Goal: Information Seeking & Learning: Learn about a topic

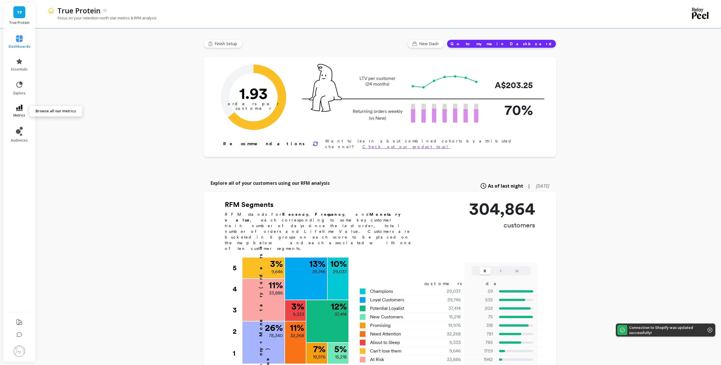
click at [23, 110] on link "metrics" at bounding box center [20, 111] width 22 height 13
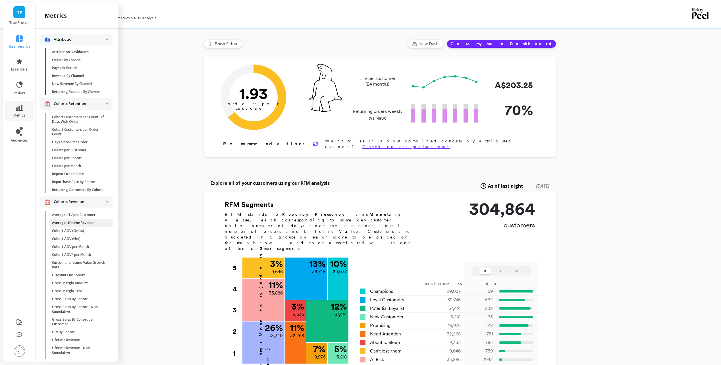
click at [63, 227] on link "Average Lifetime Revenue" at bounding box center [81, 223] width 64 height 8
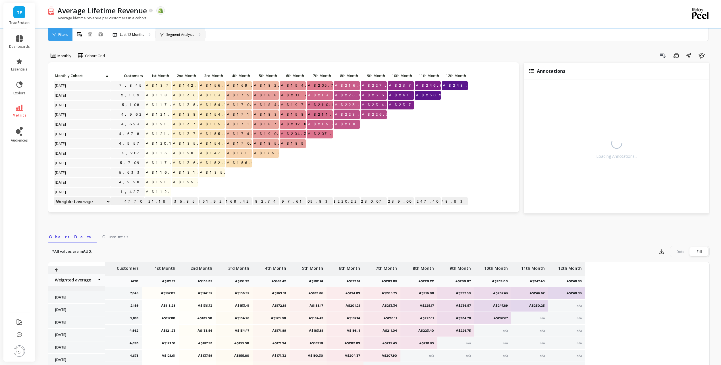
click at [190, 37] on p "Segment Analysis" at bounding box center [180, 34] width 28 height 5
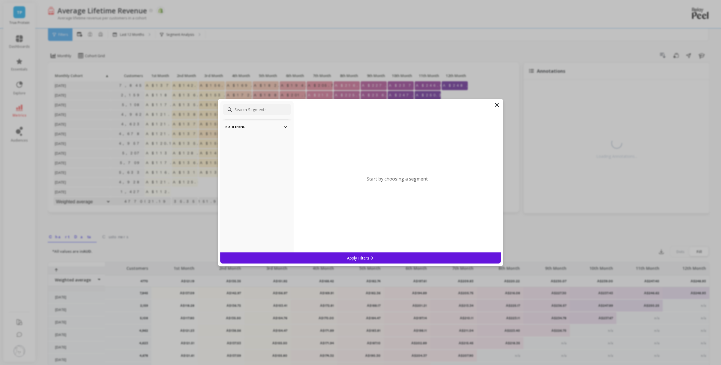
click at [248, 107] on input at bounding box center [257, 109] width 68 height 11
click at [259, 128] on p "No filtering" at bounding box center [256, 126] width 63 height 14
click at [272, 126] on p "No filtering" at bounding box center [256, 126] width 63 height 14
click at [267, 156] on p "Products" at bounding box center [256, 154] width 63 height 14
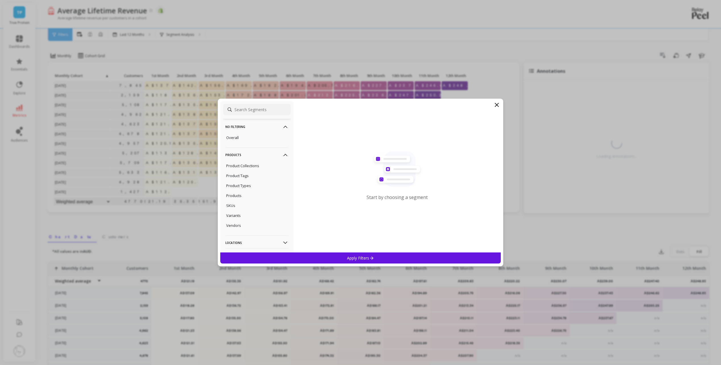
click at [256, 110] on input at bounding box center [257, 109] width 68 height 11
type input "b"
type input "t"
type input "title"
click at [237, 137] on div "Title" at bounding box center [257, 137] width 68 height 9
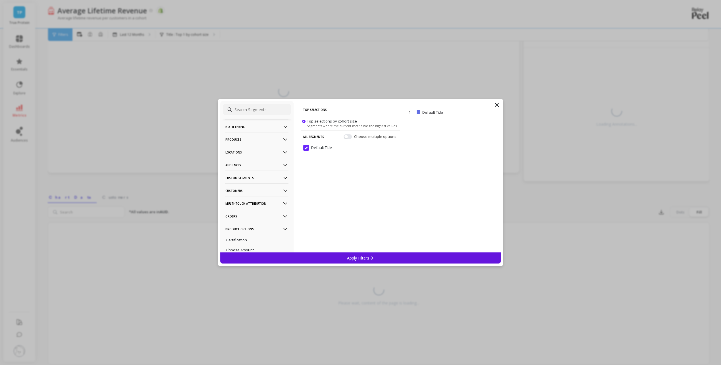
scroll to position [54, 0]
click at [259, 110] on input at bounding box center [257, 109] width 68 height 11
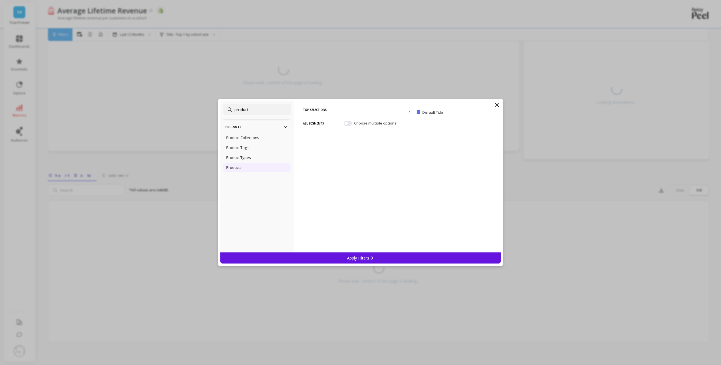
type input "product"
click at [251, 166] on div "Products" at bounding box center [257, 167] width 68 height 9
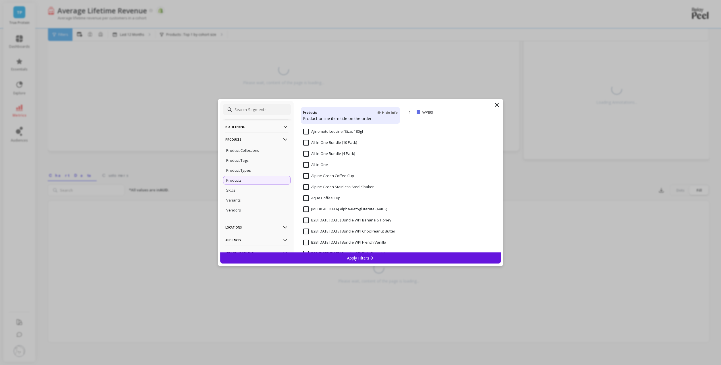
scroll to position [1892, 0]
click at [243, 107] on input at bounding box center [257, 109] width 68 height 11
click at [248, 112] on input at bounding box center [257, 109] width 68 height 11
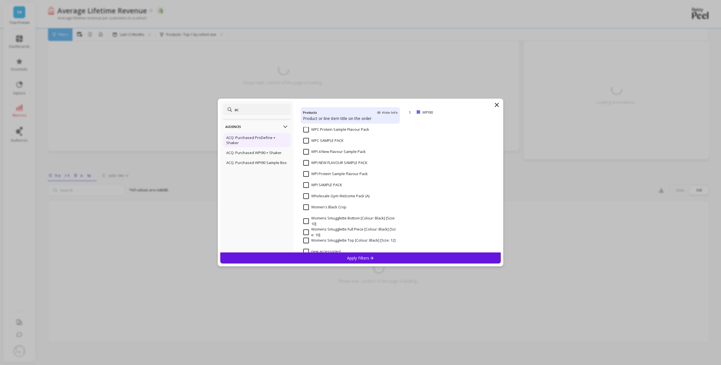
type input "ac"
click at [258, 144] on p "ACQ: Purchased ProDefine + Shaker" at bounding box center [256, 140] width 61 height 10
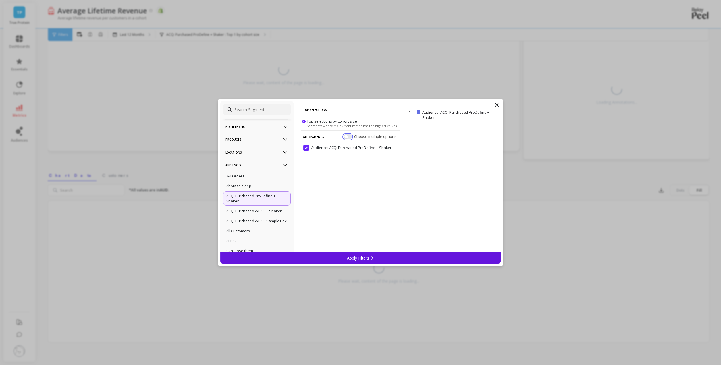
click at [348, 136] on button "button" at bounding box center [347, 136] width 8 height 5
click at [254, 210] on p "ACQ: Purchased WPI90 + Shaker" at bounding box center [253, 210] width 55 height 5
click at [258, 198] on p "ACQ: Purchased ProDefine + Shaker" at bounding box center [256, 198] width 61 height 10
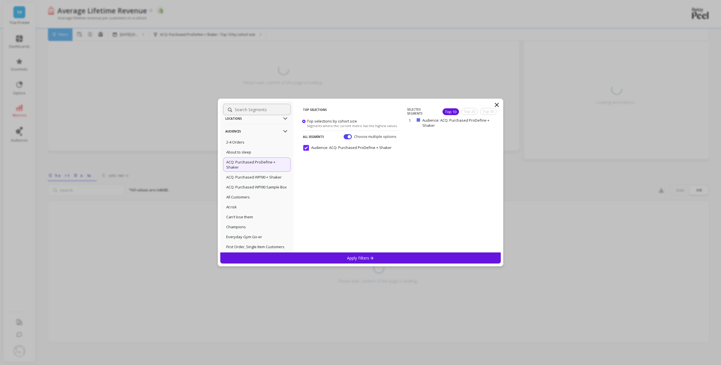
scroll to position [28, 0]
click at [262, 108] on input at bounding box center [257, 109] width 68 height 11
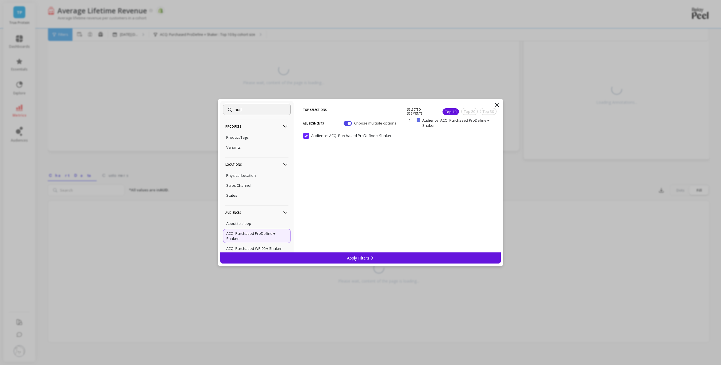
scroll to position [0, 0]
type input "audience"
click at [320, 123] on p "All Segments" at bounding box center [313, 123] width 21 height 12
click at [348, 123] on button "button" at bounding box center [347, 123] width 8 height 5
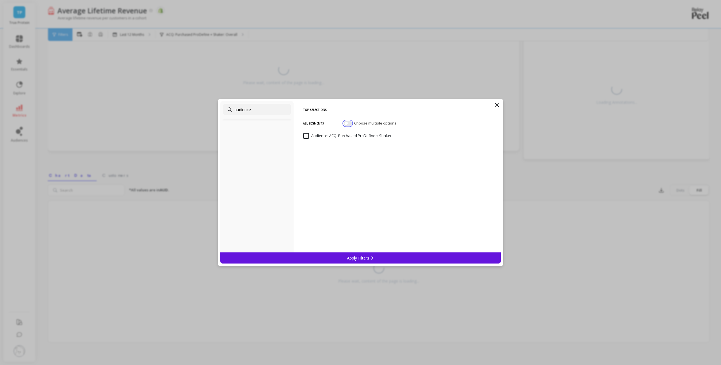
click at [347, 124] on button "button" at bounding box center [347, 123] width 8 height 5
click at [264, 109] on input "audience" at bounding box center [257, 109] width 68 height 11
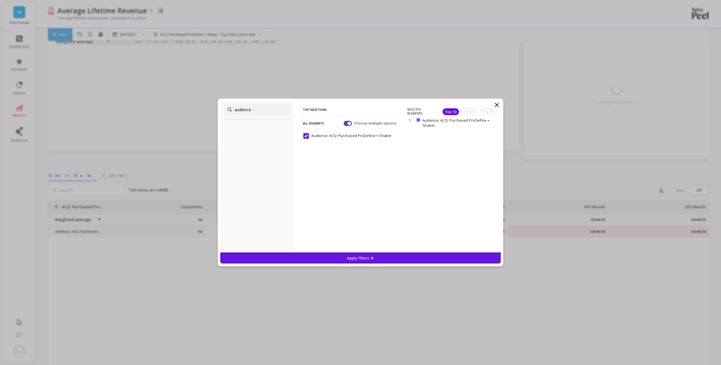
click at [345, 257] on div "Apply Filters" at bounding box center [360, 257] width 281 height 11
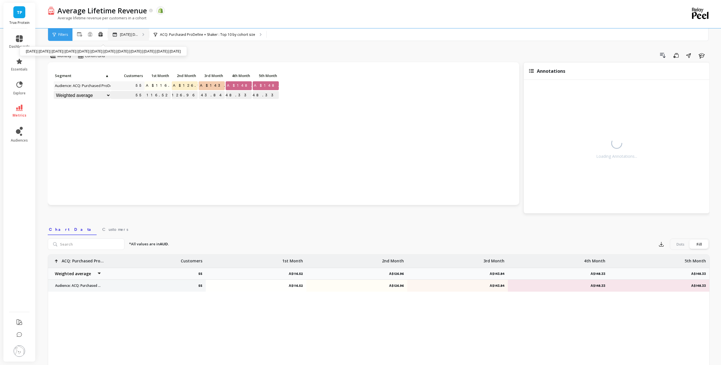
click at [138, 35] on p "Nov 2024|D..." at bounding box center [129, 34] width 18 height 5
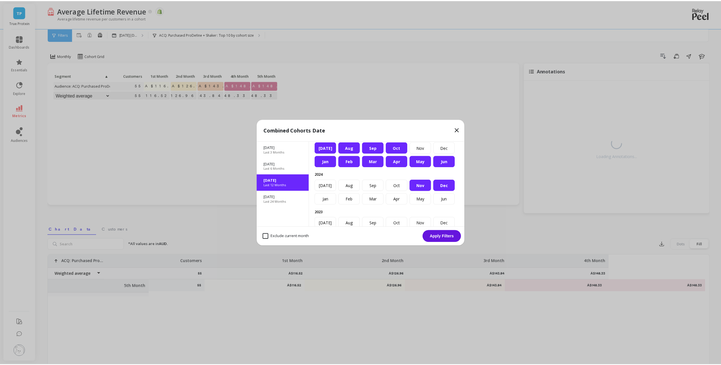
scroll to position [28, 0]
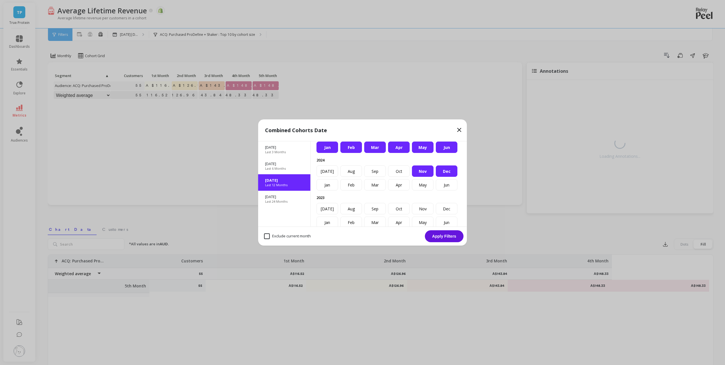
click at [461, 128] on icon at bounding box center [459, 129] width 7 height 7
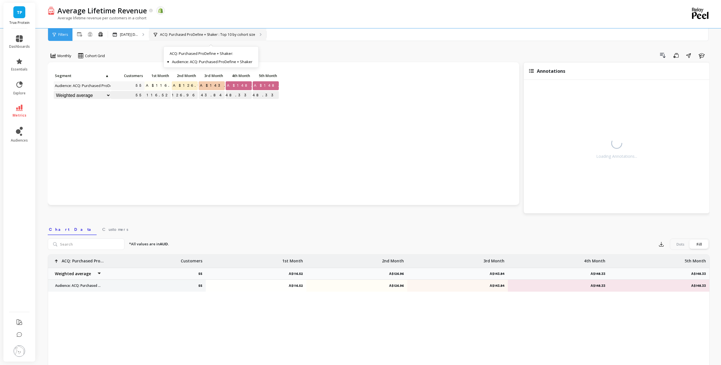
click at [214, 35] on p "ACQ: Purchased ProDefine + Shaker : Top 10 by cohort size" at bounding box center [207, 34] width 95 height 5
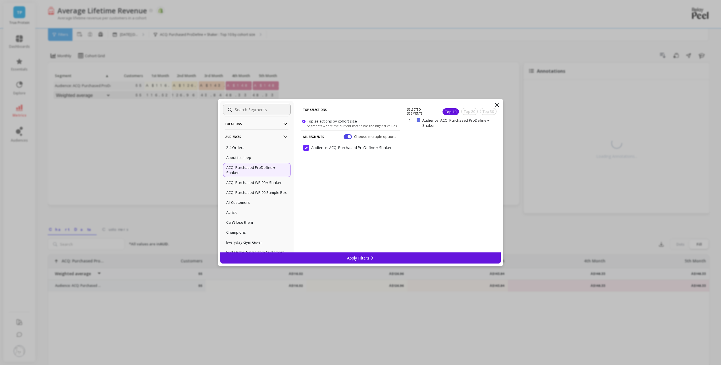
click at [501, 102] on div "No filtering Overall Products Product Collections Product Tags Product Types Pr…" at bounding box center [360, 176] width 281 height 151
click at [498, 104] on icon at bounding box center [496, 104] width 3 height 3
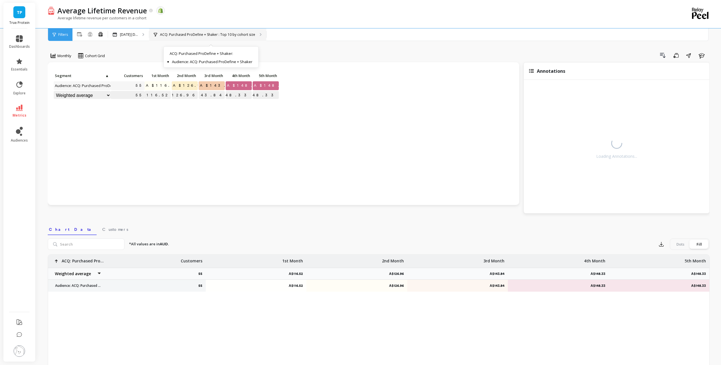
click at [207, 33] on p "ACQ: Purchased ProDefine + Shaker : Top 10 by cohort size" at bounding box center [207, 34] width 95 height 5
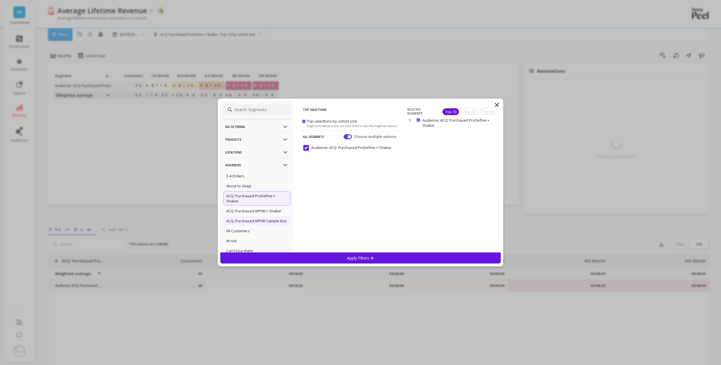
click at [272, 223] on p "ACQ: Purchased WPI90 Sample Box" at bounding box center [256, 220] width 61 height 5
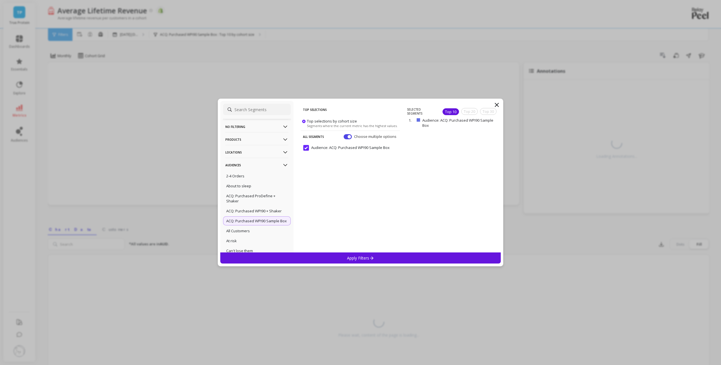
click at [354, 260] on p "Apply Filters" at bounding box center [360, 257] width 27 height 5
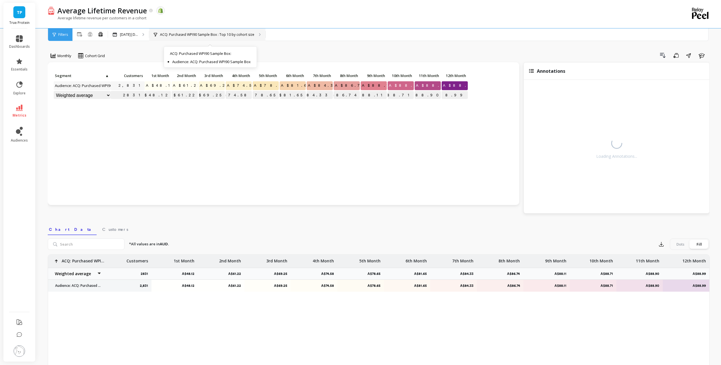
click at [201, 32] on p "ACQ: Purchased WPI90 Sample Box : Top 10 by cohort size" at bounding box center [207, 34] width 94 height 5
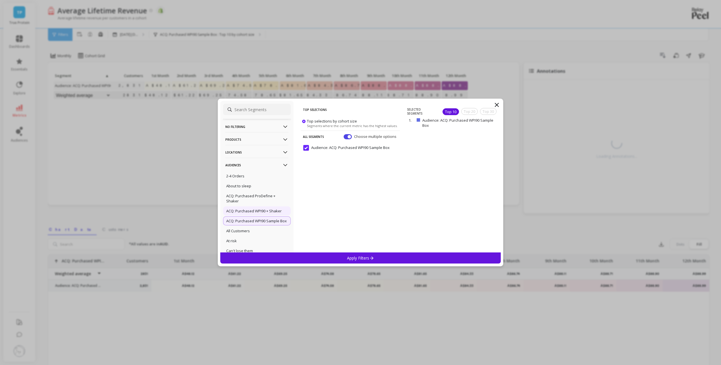
click at [263, 210] on p "ACQ: Purchased WPI90 + Shaker" at bounding box center [253, 210] width 55 height 5
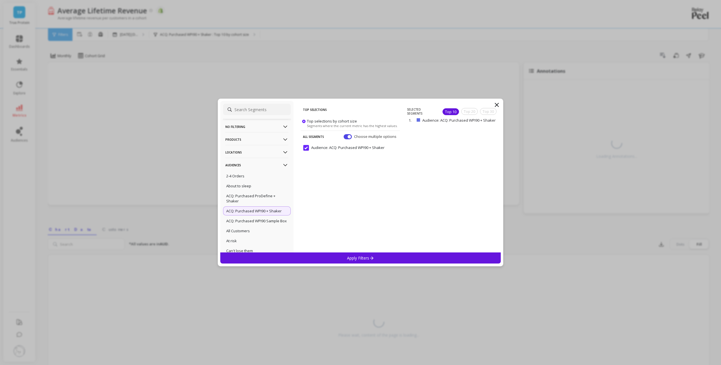
click at [426, 253] on div "Apply Filters" at bounding box center [360, 257] width 281 height 11
